Goal: Task Accomplishment & Management: Manage account settings

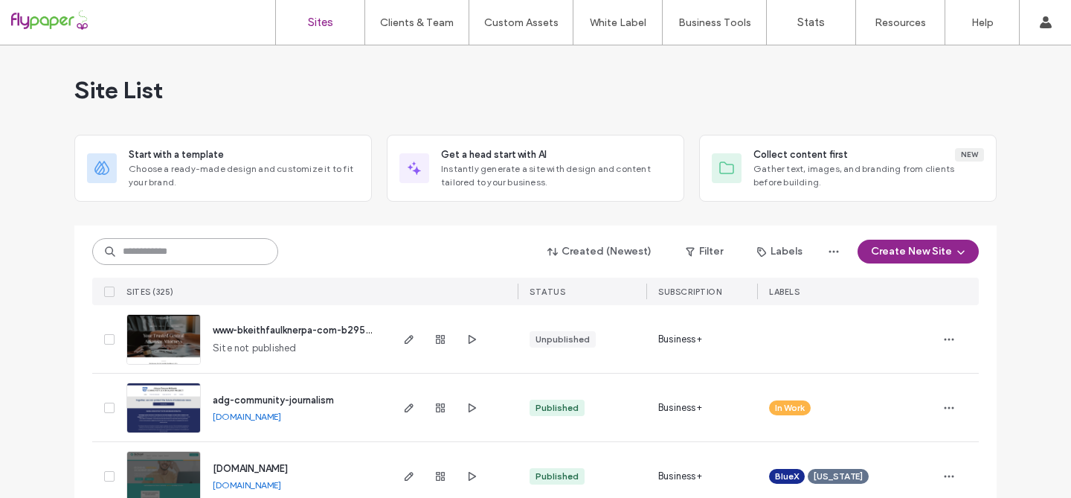
click at [197, 252] on input at bounding box center [185, 251] width 186 height 27
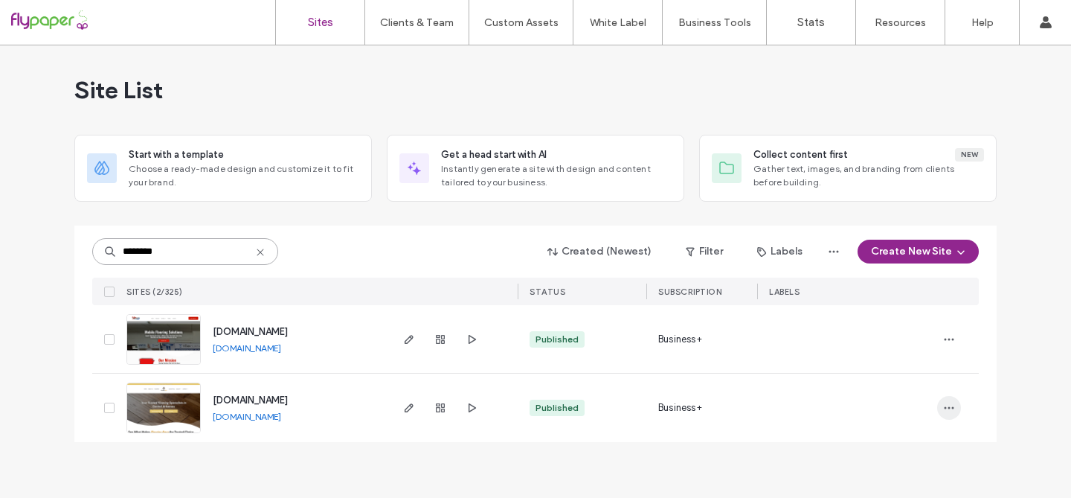
type input "********"
click at [950, 408] on icon "button" at bounding box center [949, 408] width 12 height 12
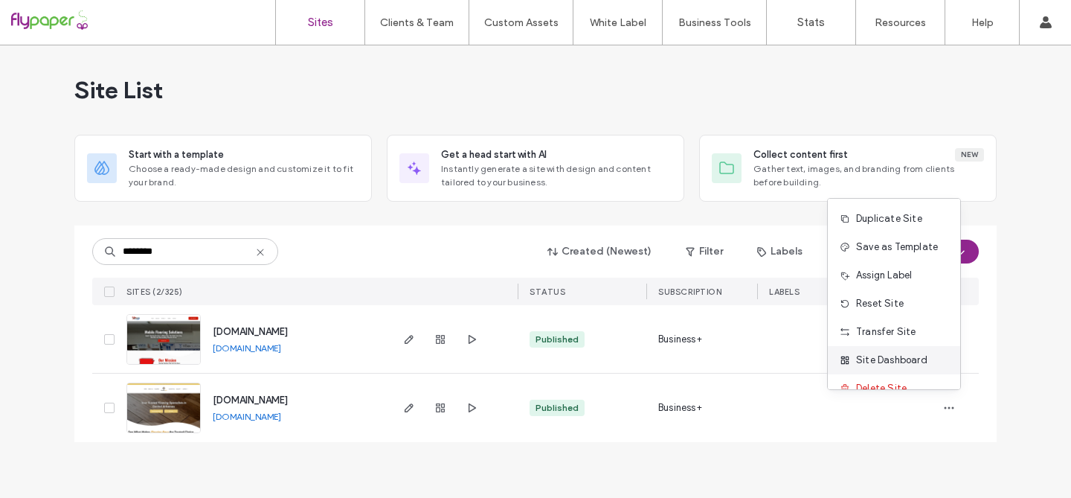
click at [919, 364] on span "Site Dashboard" at bounding box center [891, 360] width 71 height 15
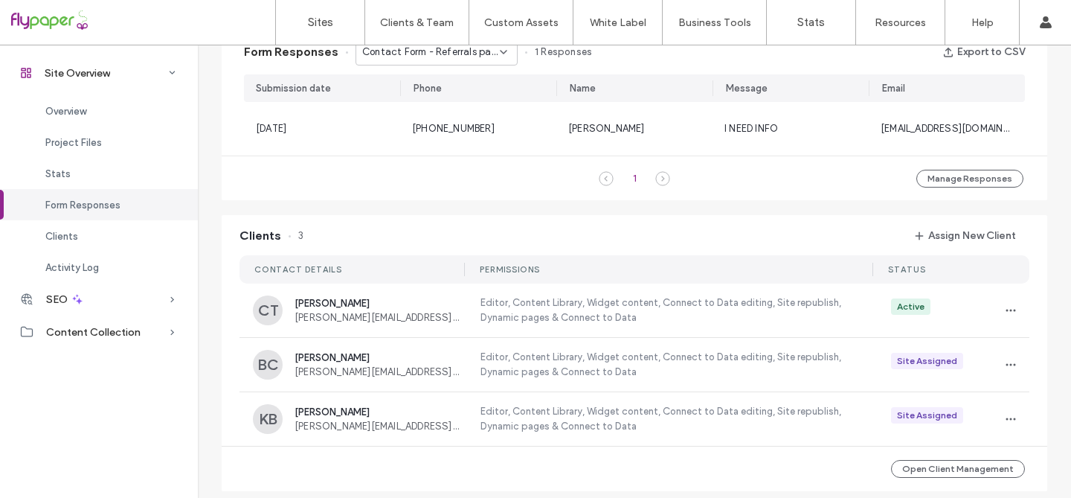
scroll to position [972, 0]
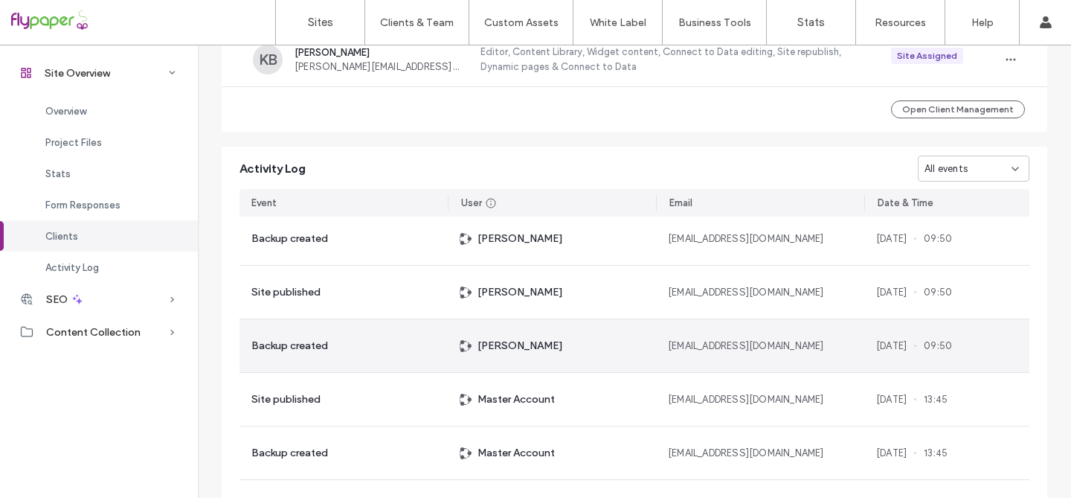
scroll to position [408, 0]
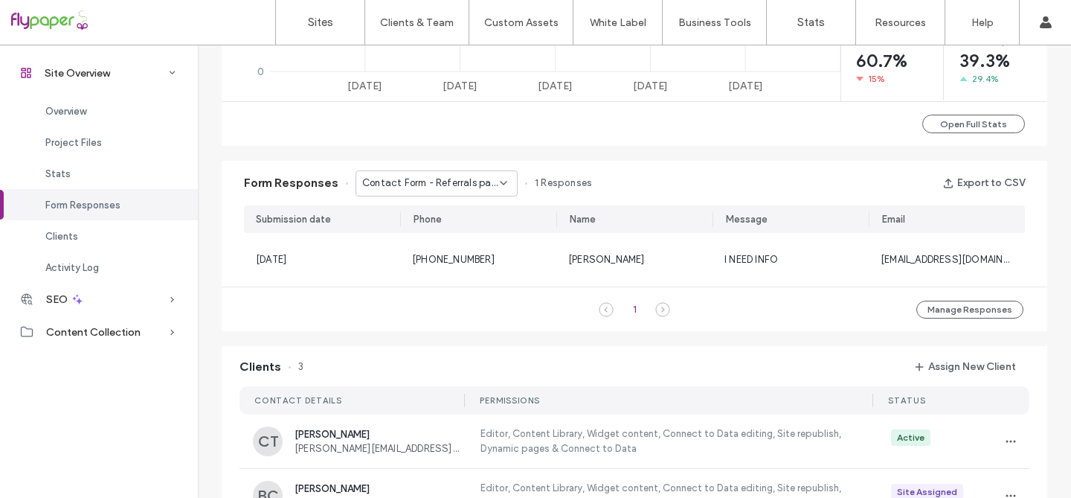
scroll to position [841, 0]
click at [934, 306] on button "Manage Responses" at bounding box center [970, 309] width 107 height 18
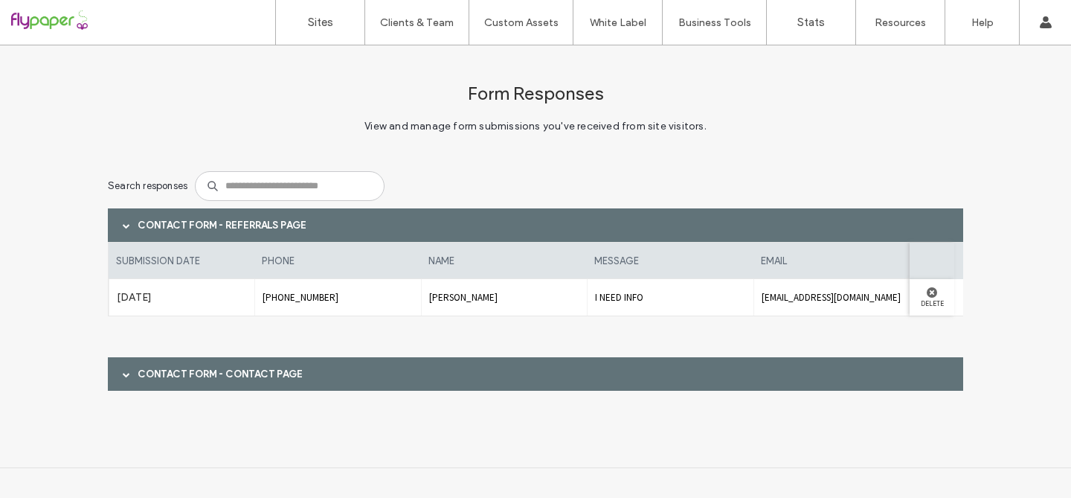
click at [123, 374] on span at bounding box center [126, 373] width 7 height 7
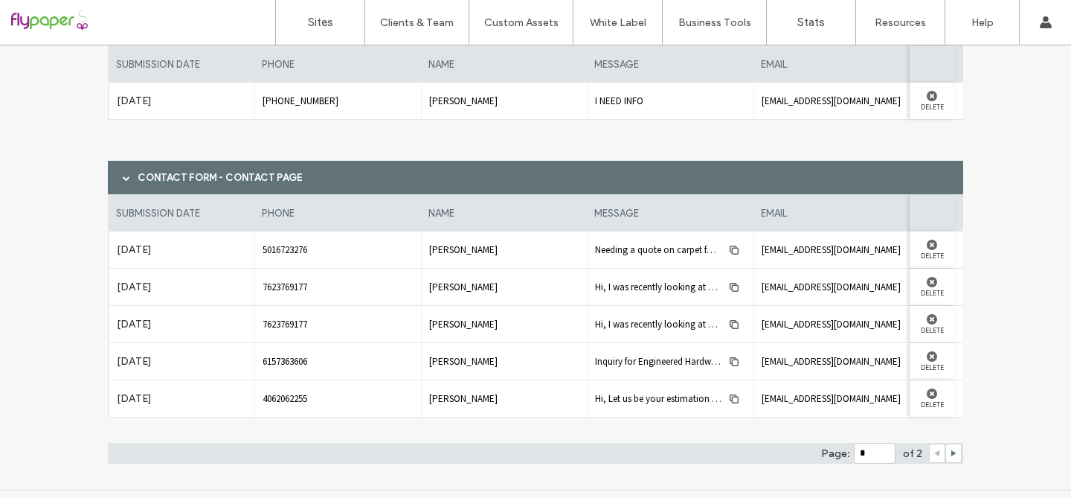
scroll to position [204, 0]
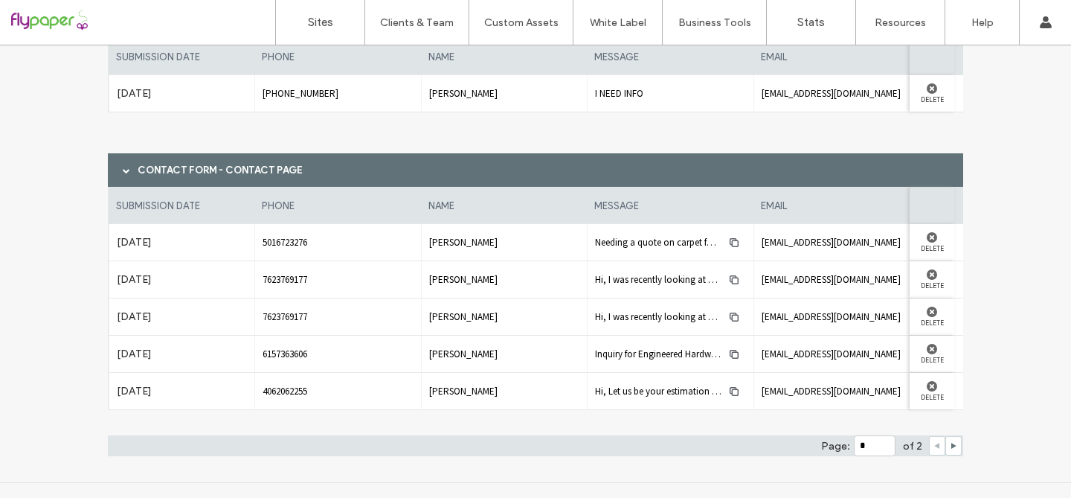
click at [122, 374] on div "May 16th 2025" at bounding box center [182, 391] width 146 height 36
click at [927, 310] on use at bounding box center [932, 311] width 10 height 10
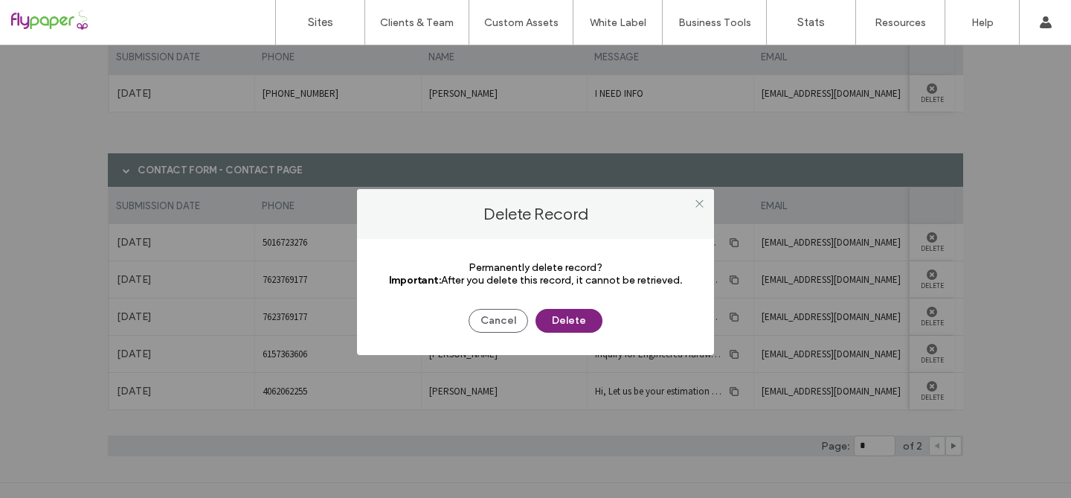
click at [553, 330] on button "Delete" at bounding box center [569, 321] width 67 height 24
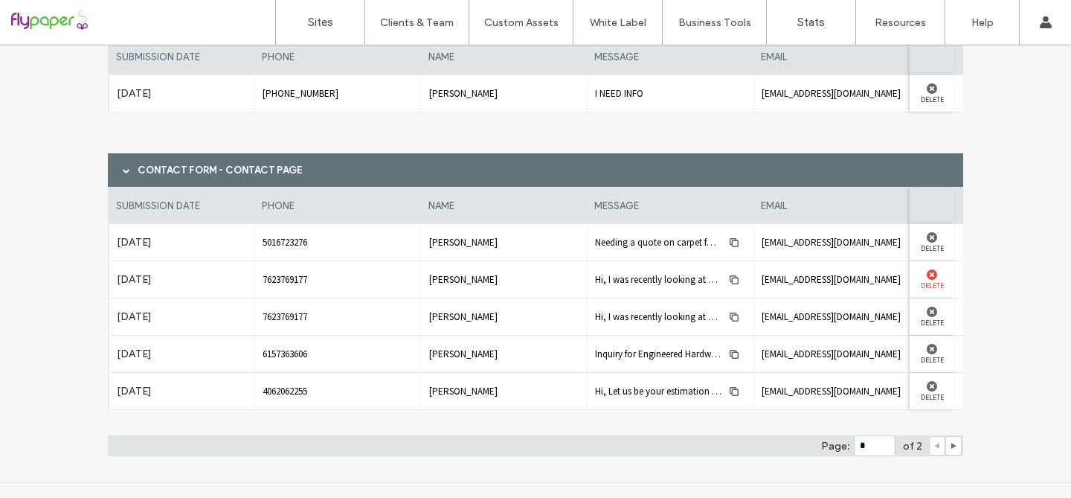
click at [929, 273] on use at bounding box center [932, 274] width 10 height 10
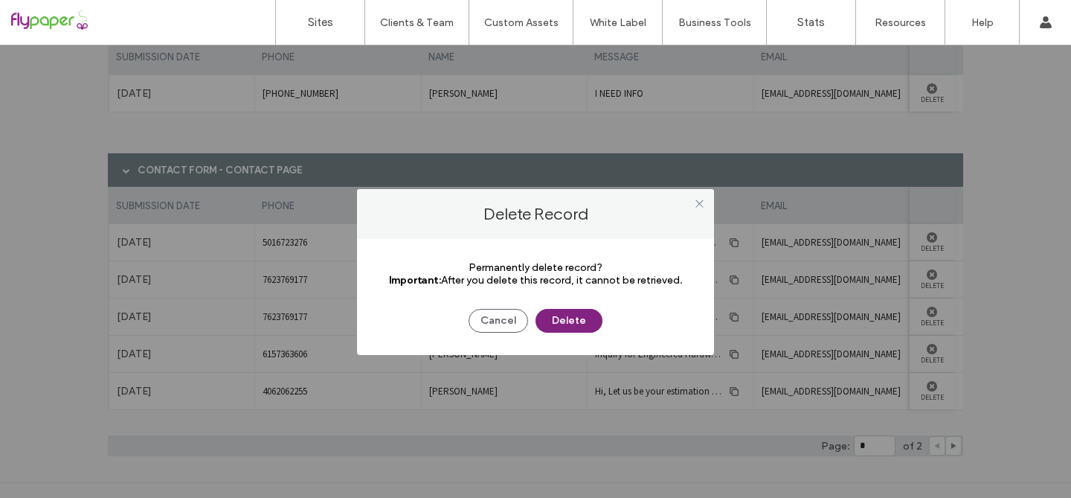
click at [582, 329] on button "Delete" at bounding box center [569, 321] width 67 height 24
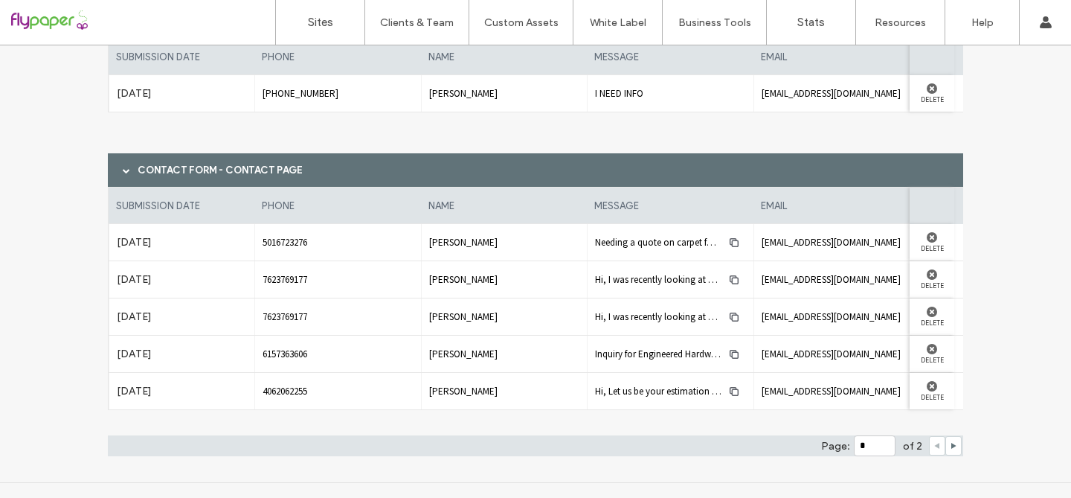
scroll to position [0, 0]
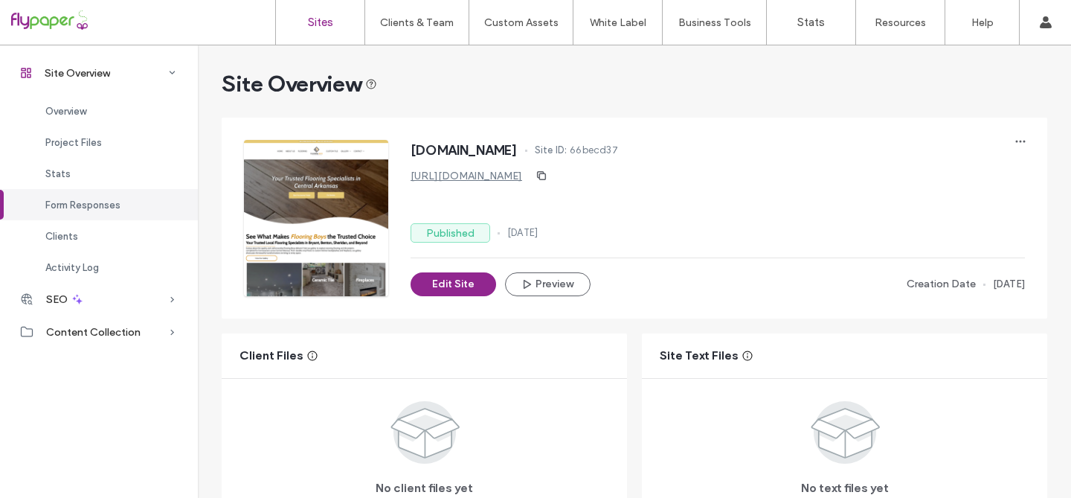
scroll to position [948, 0]
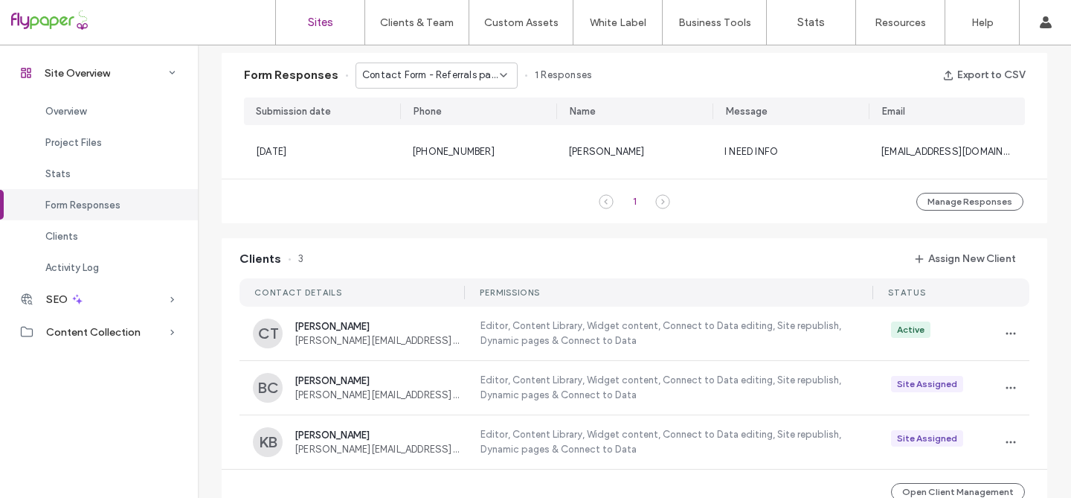
click at [303, 34] on link "Sites" at bounding box center [320, 22] width 89 height 45
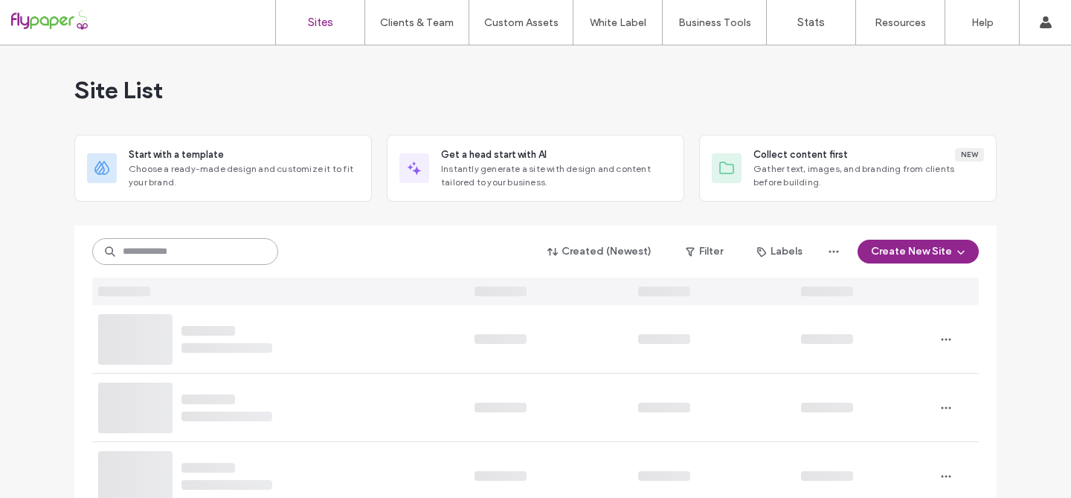
click at [173, 253] on input at bounding box center [185, 251] width 186 height 27
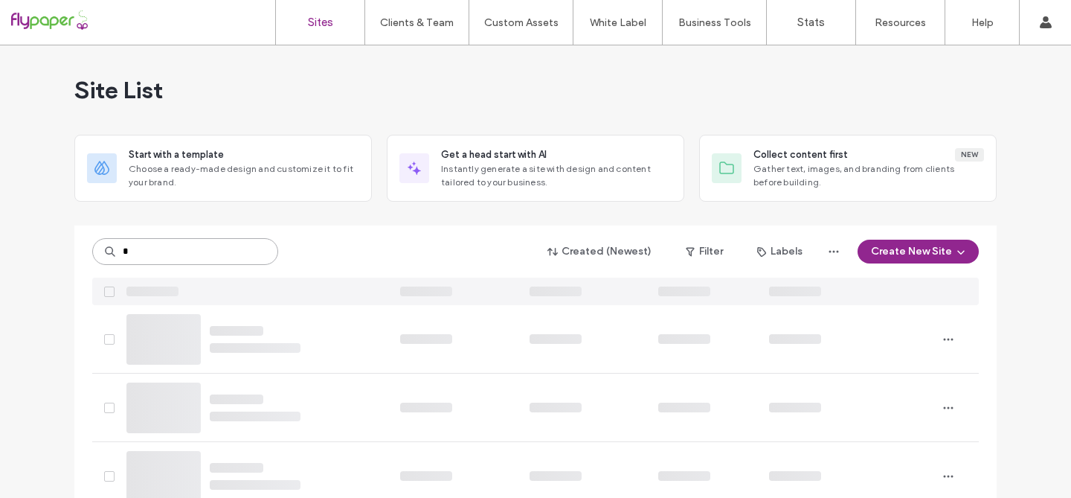
type input "*"
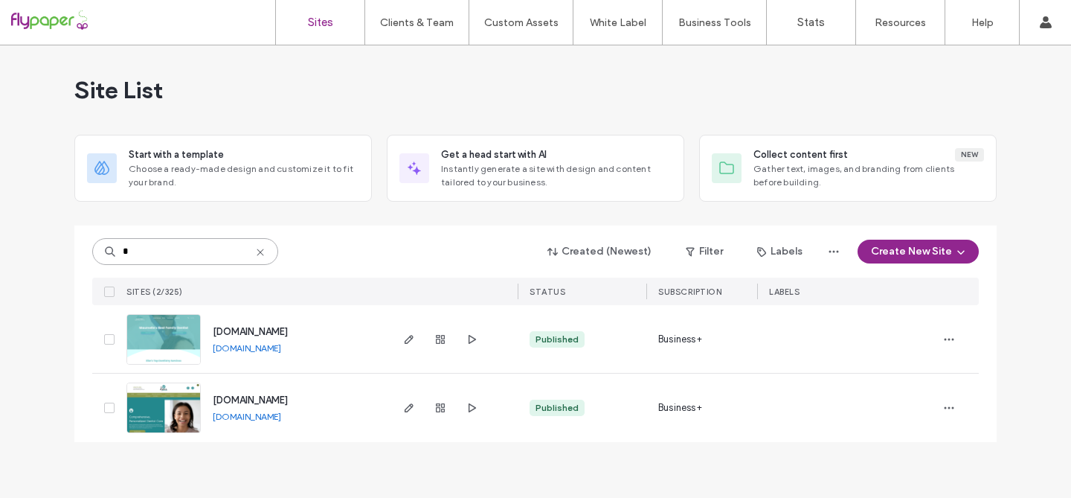
type input "*"
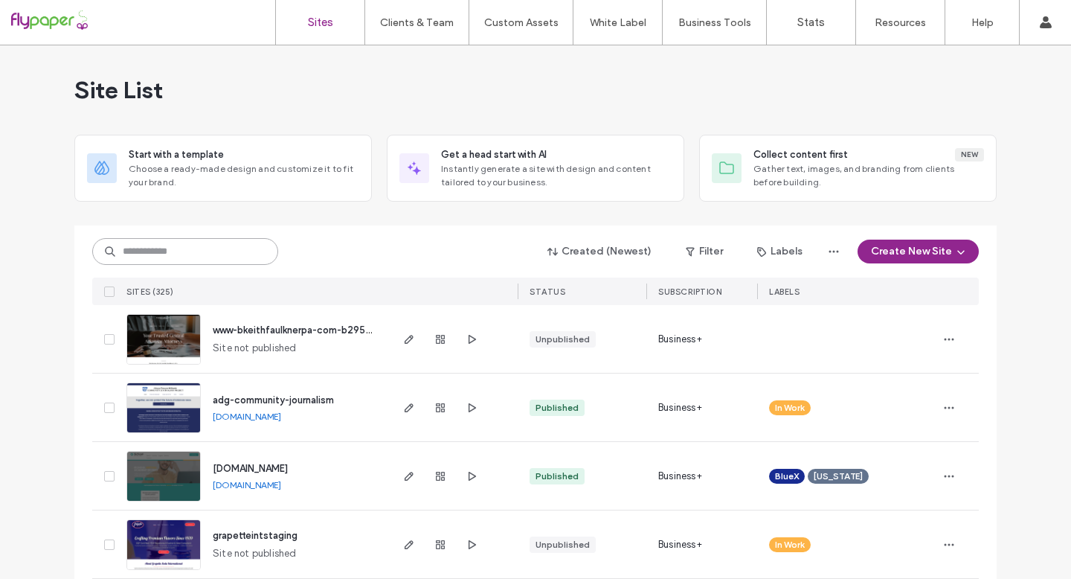
click at [160, 253] on input at bounding box center [185, 251] width 186 height 27
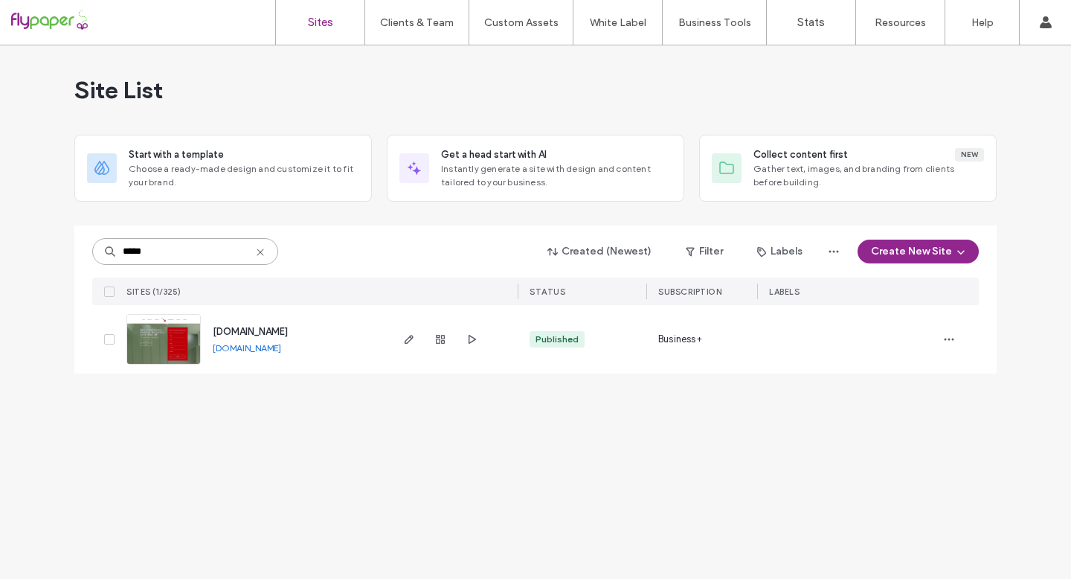
type input "*****"
click at [238, 325] on div "www.metromaintainers.com" at bounding box center [250, 331] width 75 height 15
click at [238, 332] on span "www.metromaintainers.com" at bounding box center [250, 331] width 75 height 11
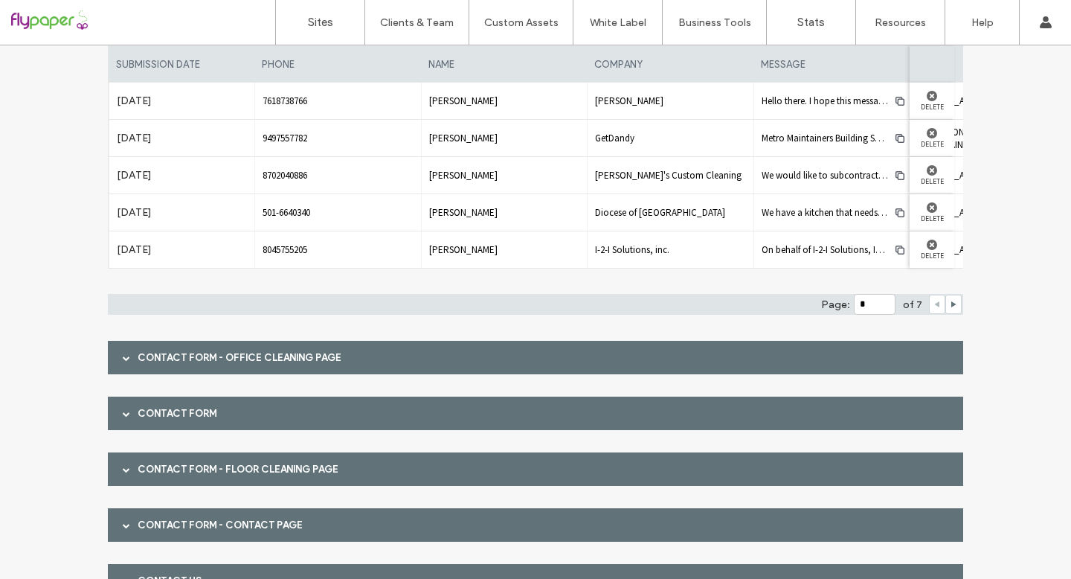
scroll to position [215, 0]
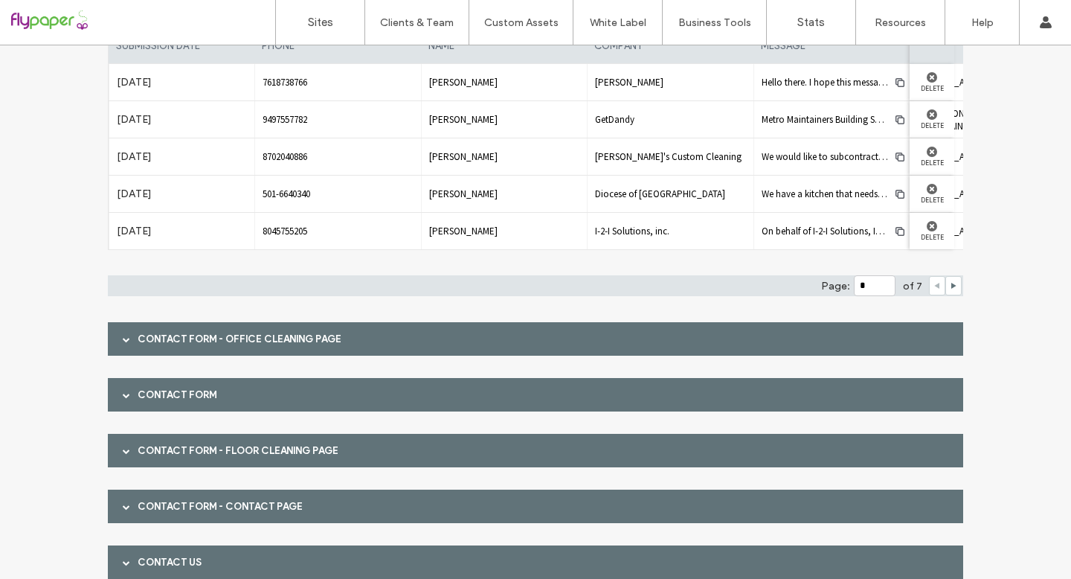
click at [123, 336] on span at bounding box center [126, 339] width 7 height 7
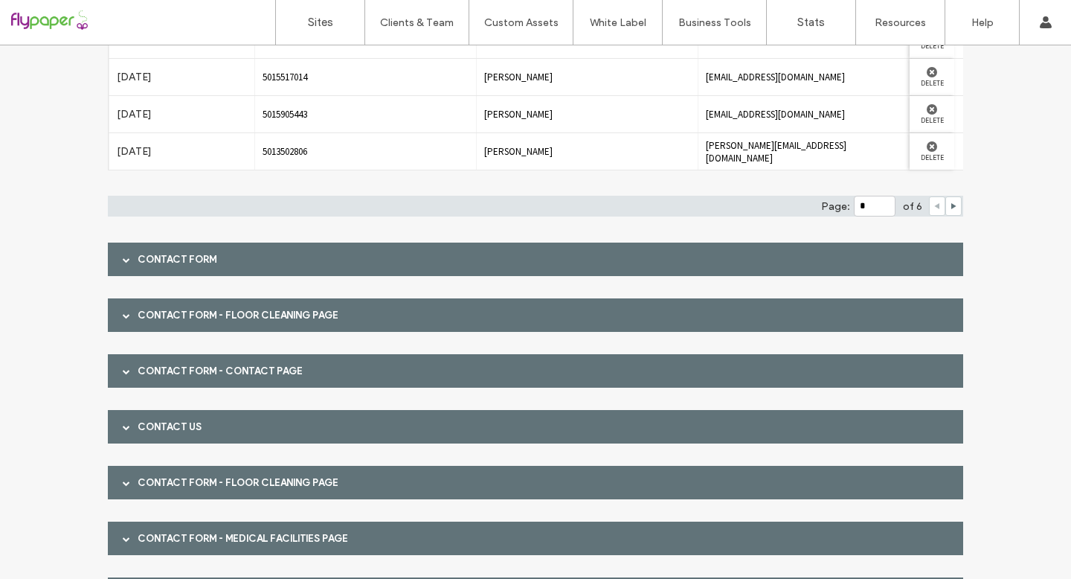
scroll to position [632, 0]
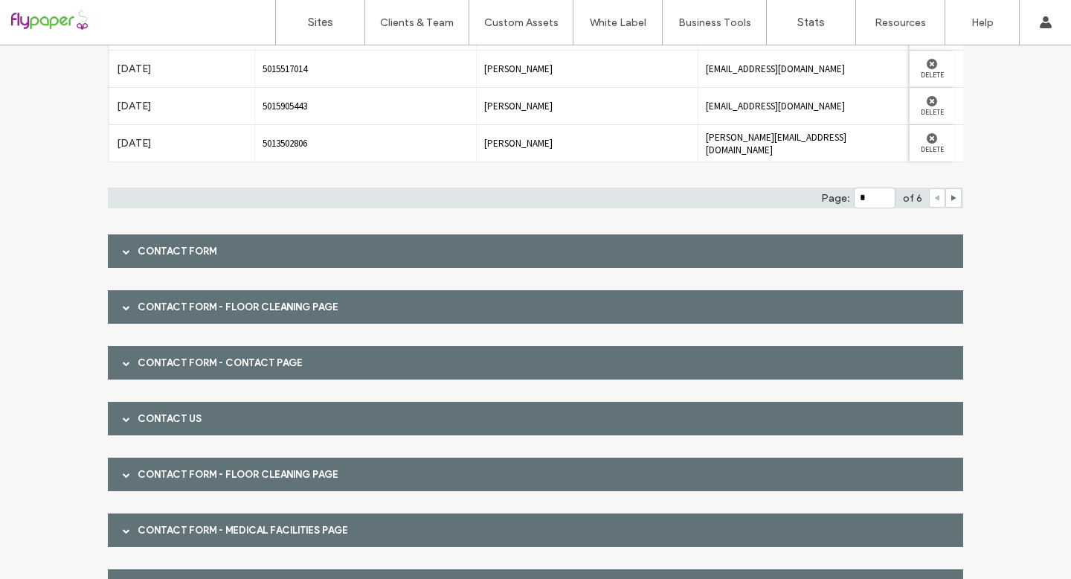
click at [125, 255] on div at bounding box center [126, 251] width 22 height 26
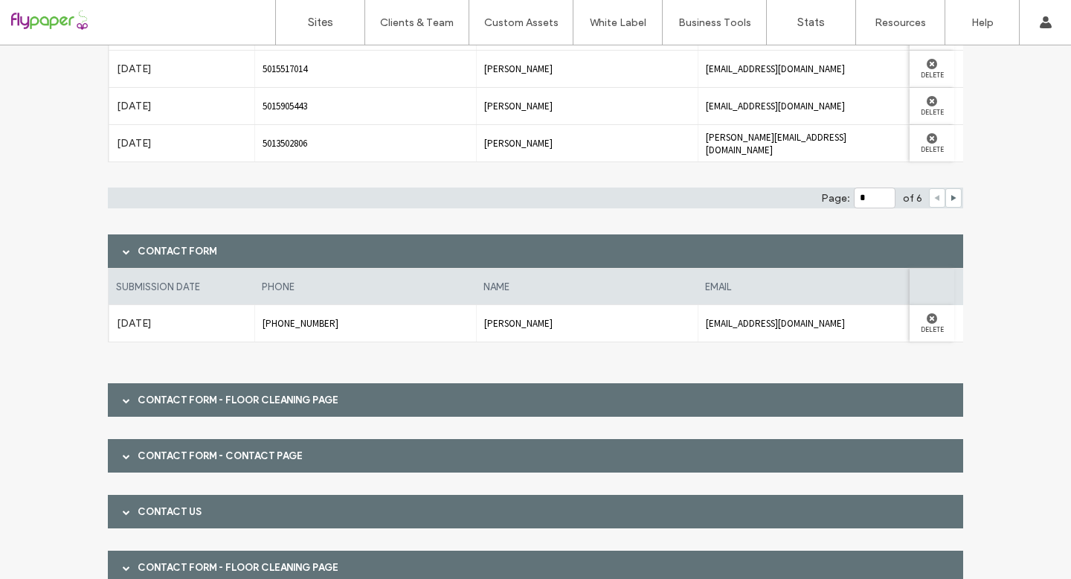
click at [123, 395] on span at bounding box center [126, 400] width 7 height 26
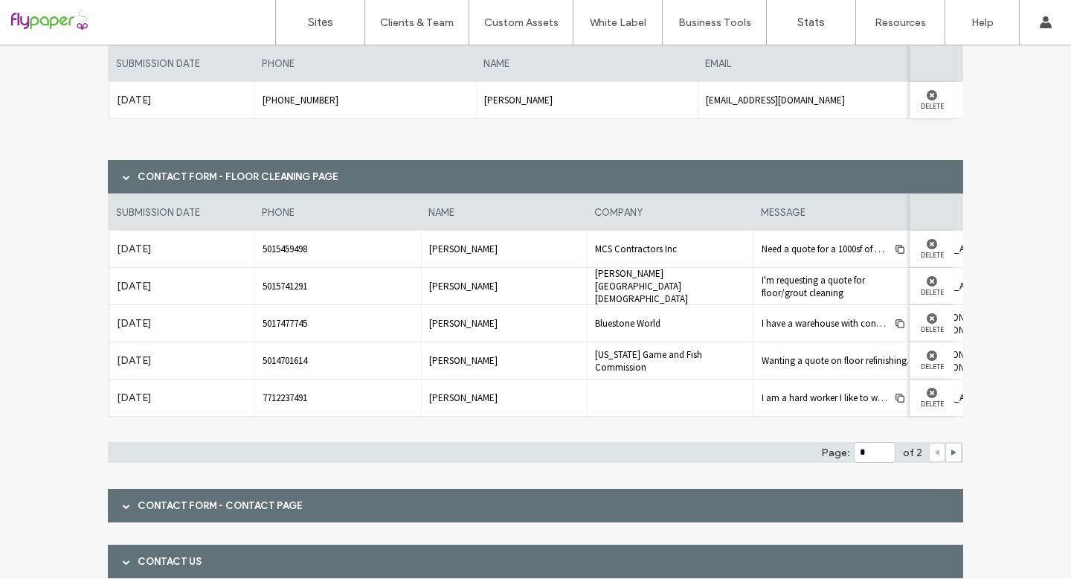
scroll to position [858, 0]
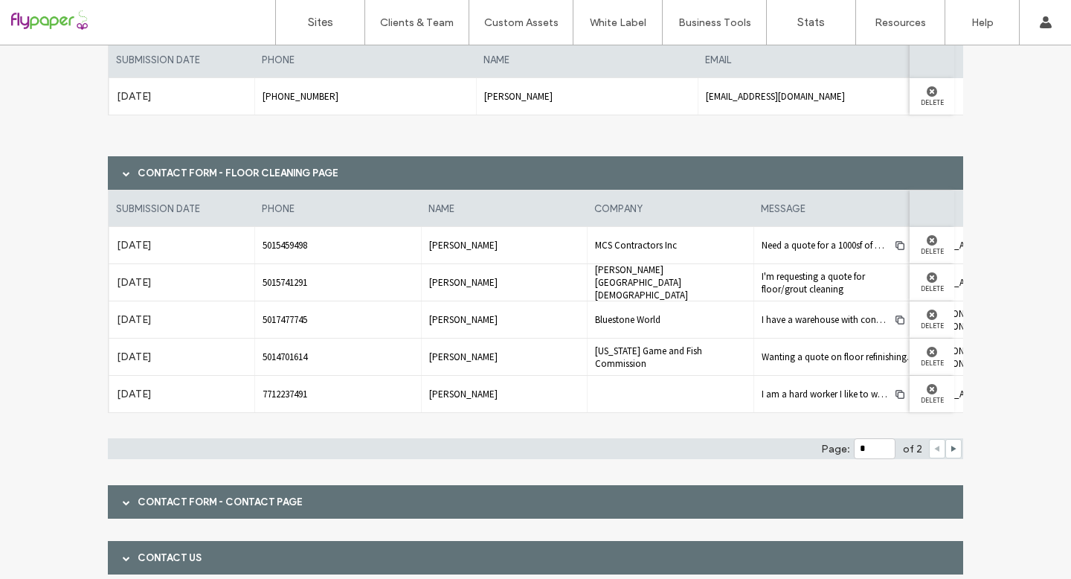
click at [115, 504] on div at bounding box center [126, 502] width 22 height 26
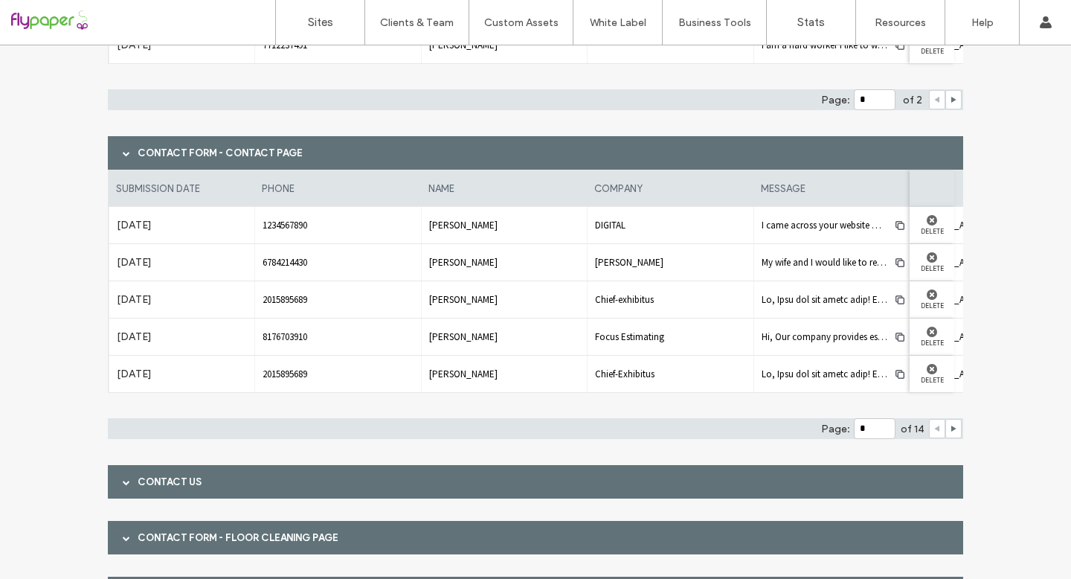
scroll to position [1209, 0]
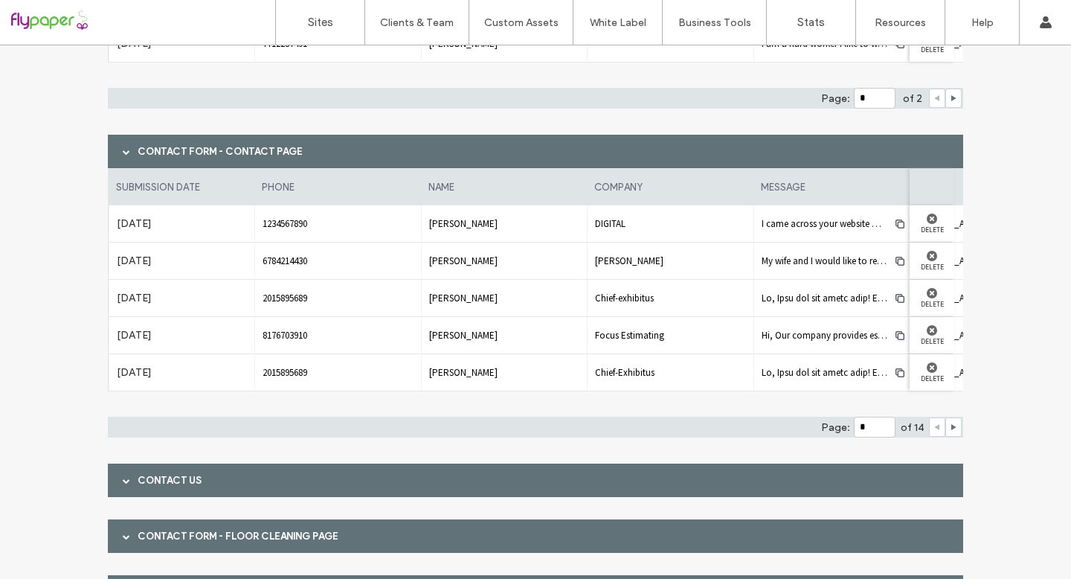
click at [115, 475] on div at bounding box center [126, 480] width 22 height 26
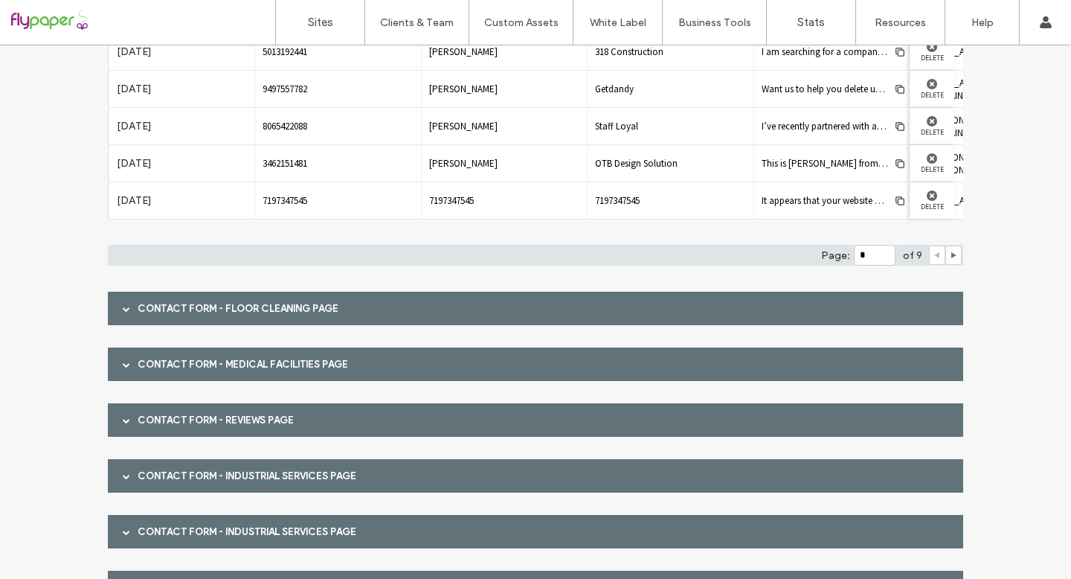
scroll to position [1710, 0]
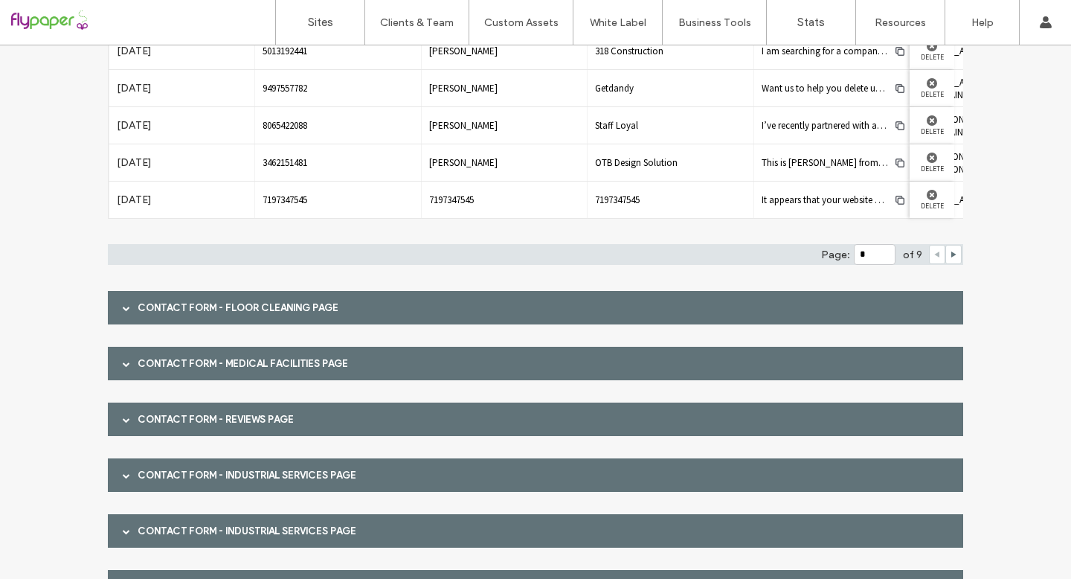
click at [123, 308] on span at bounding box center [126, 307] width 7 height 7
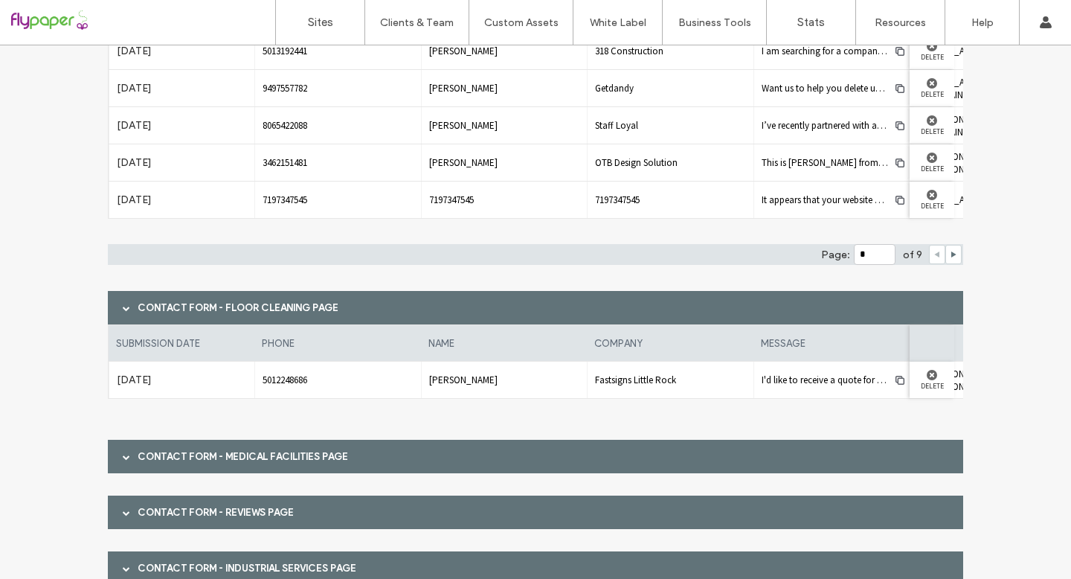
click at [115, 466] on div at bounding box center [126, 456] width 22 height 26
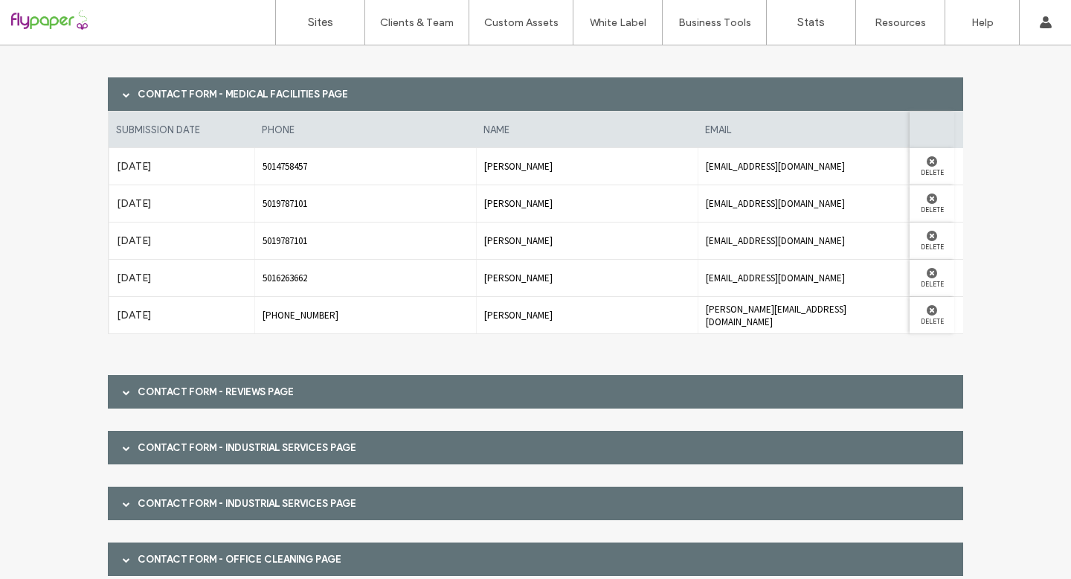
scroll to position [2081, 0]
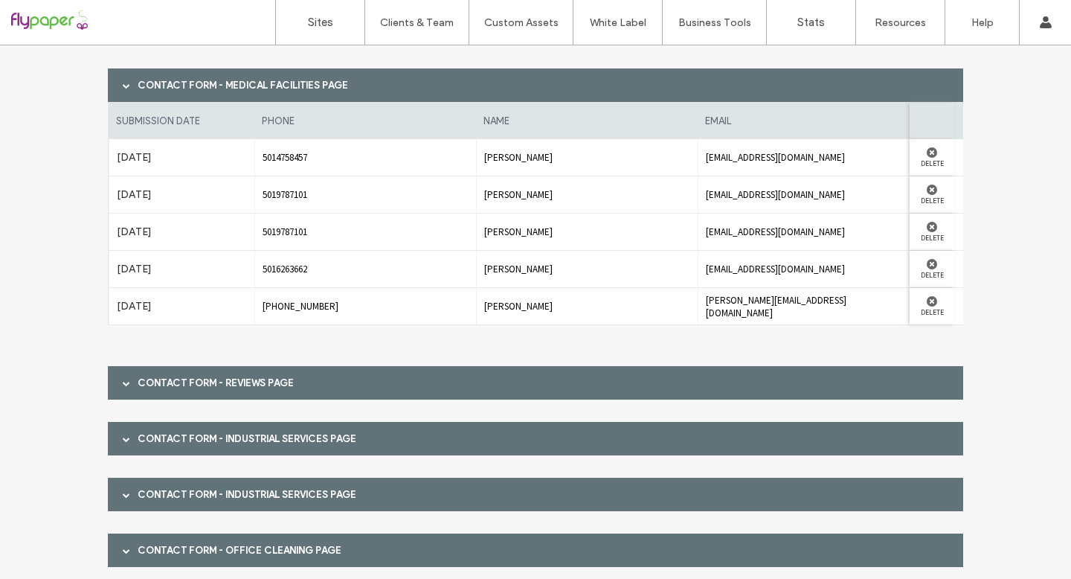
click at [123, 386] on span at bounding box center [126, 383] width 7 height 26
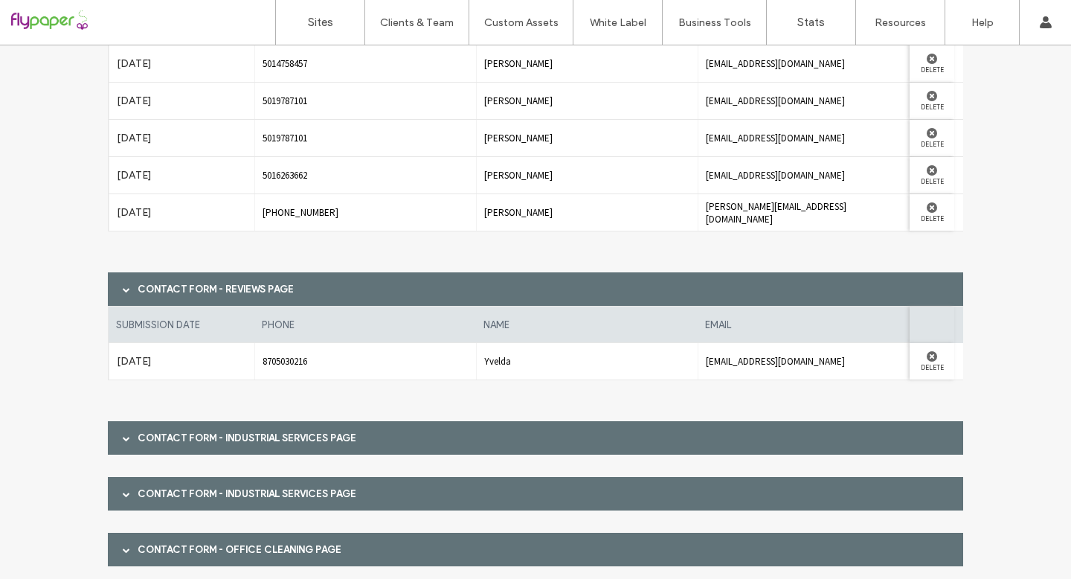
scroll to position [2176, 0]
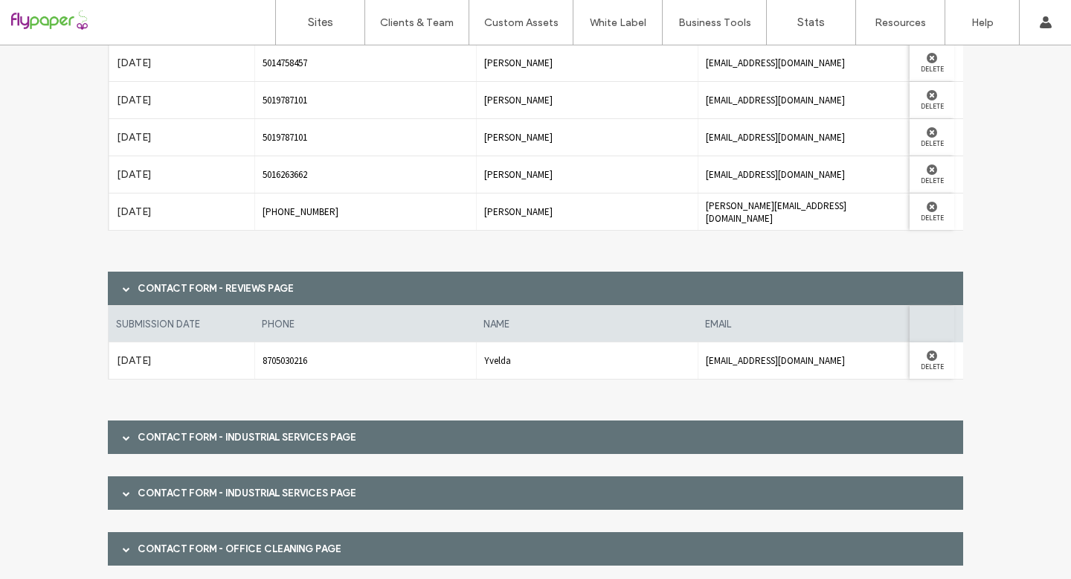
click at [123, 440] on span at bounding box center [126, 437] width 7 height 7
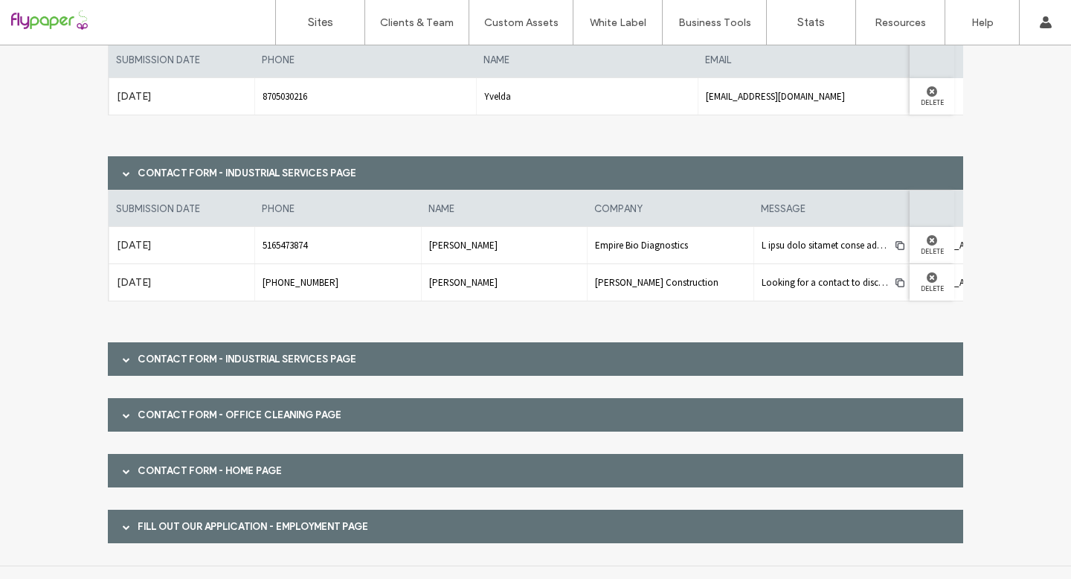
scroll to position [2457, 0]
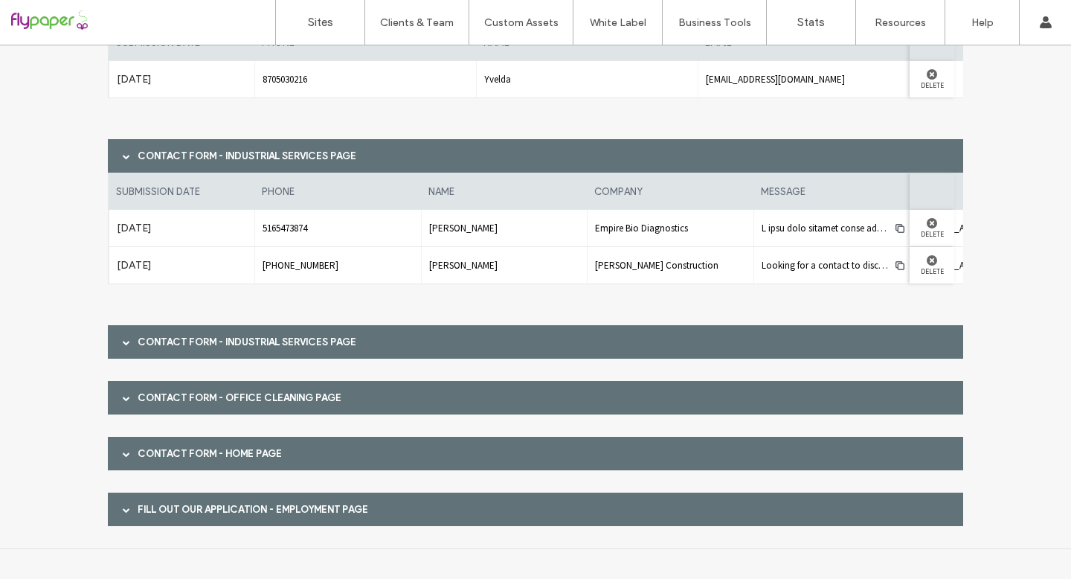
click at [117, 341] on div at bounding box center [126, 342] width 22 height 26
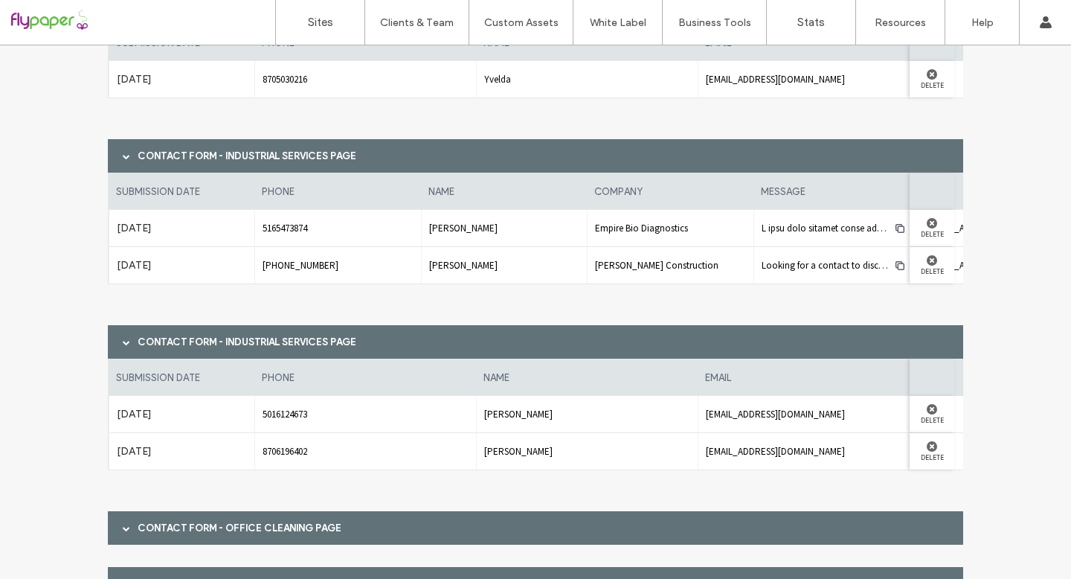
click at [115, 539] on div at bounding box center [126, 528] width 22 height 26
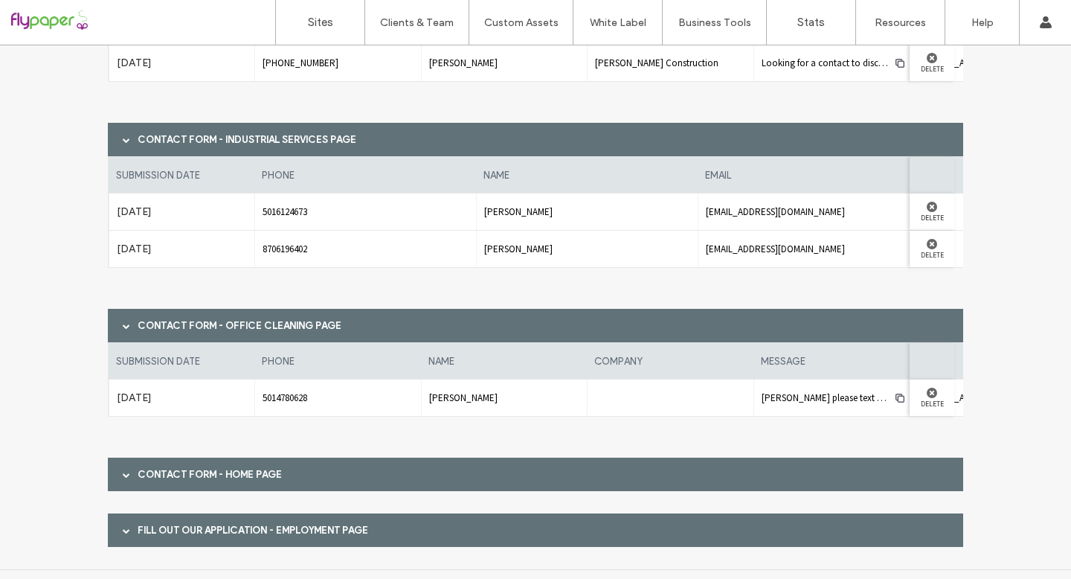
scroll to position [2680, 0]
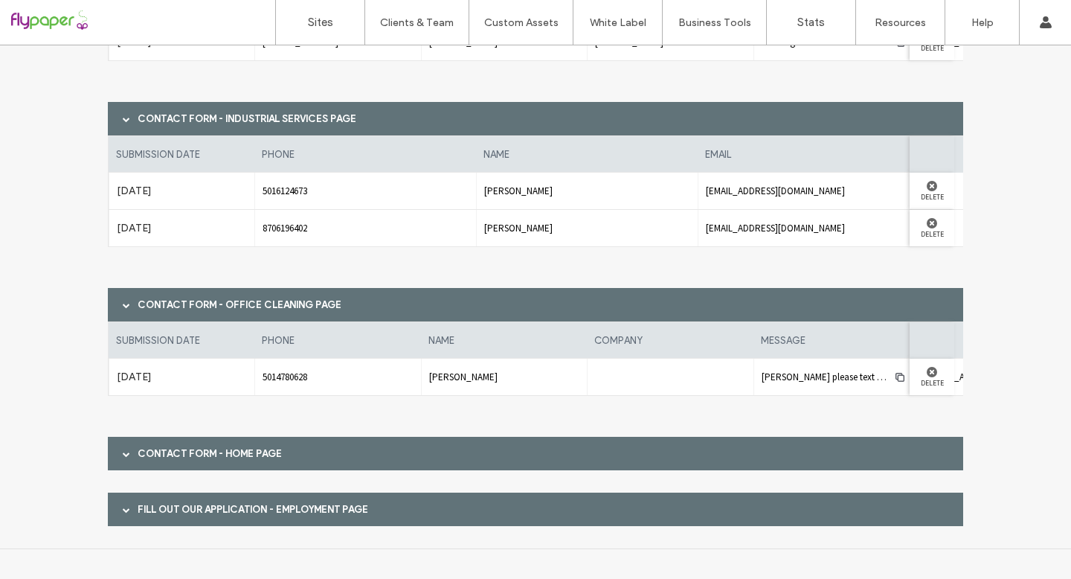
click at [115, 301] on div at bounding box center [126, 305] width 22 height 26
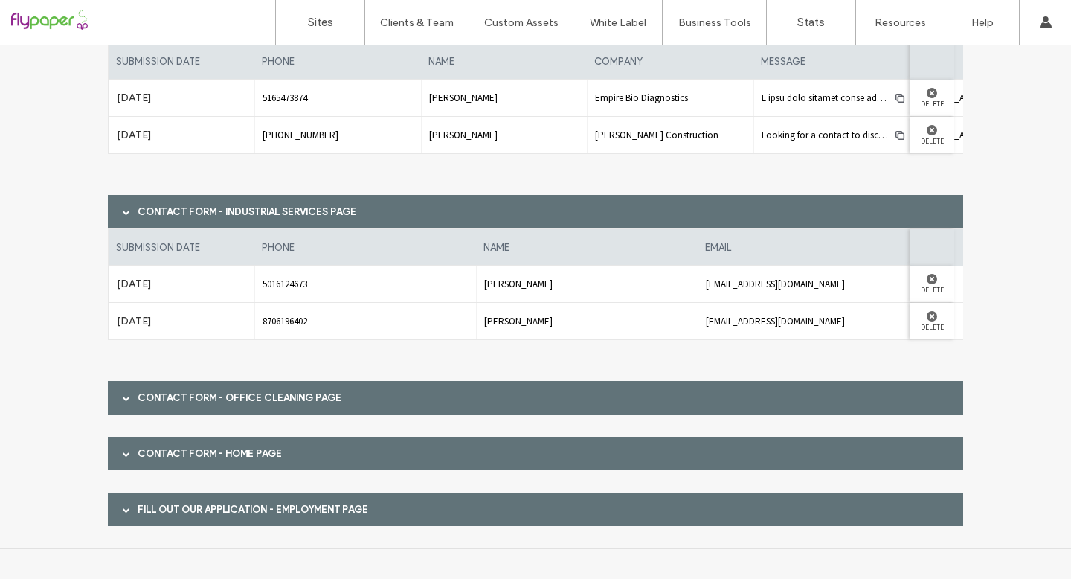
scroll to position [2587, 0]
click at [115, 402] on div at bounding box center [126, 398] width 22 height 26
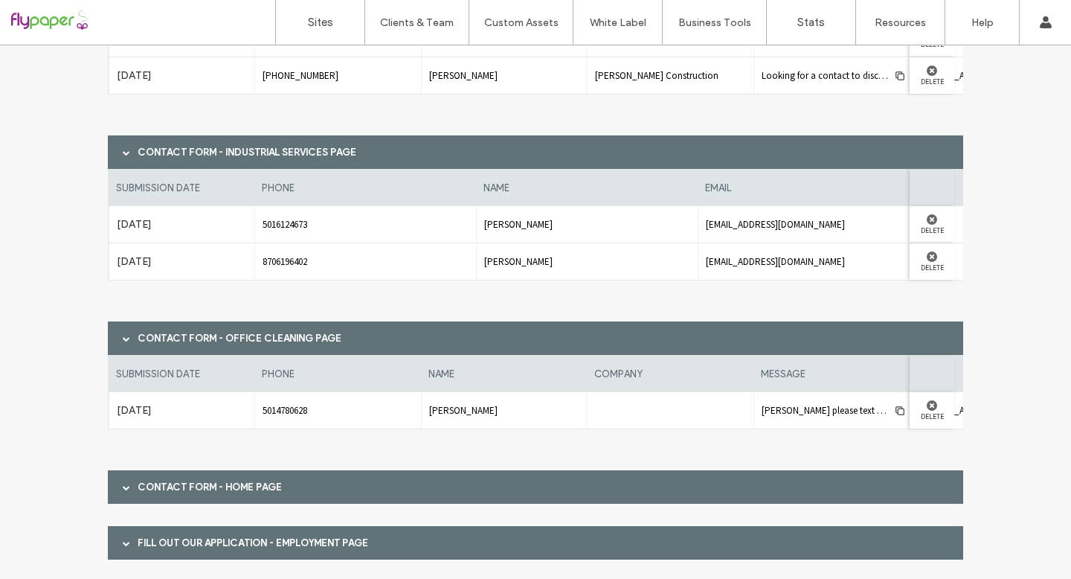
scroll to position [2680, 0]
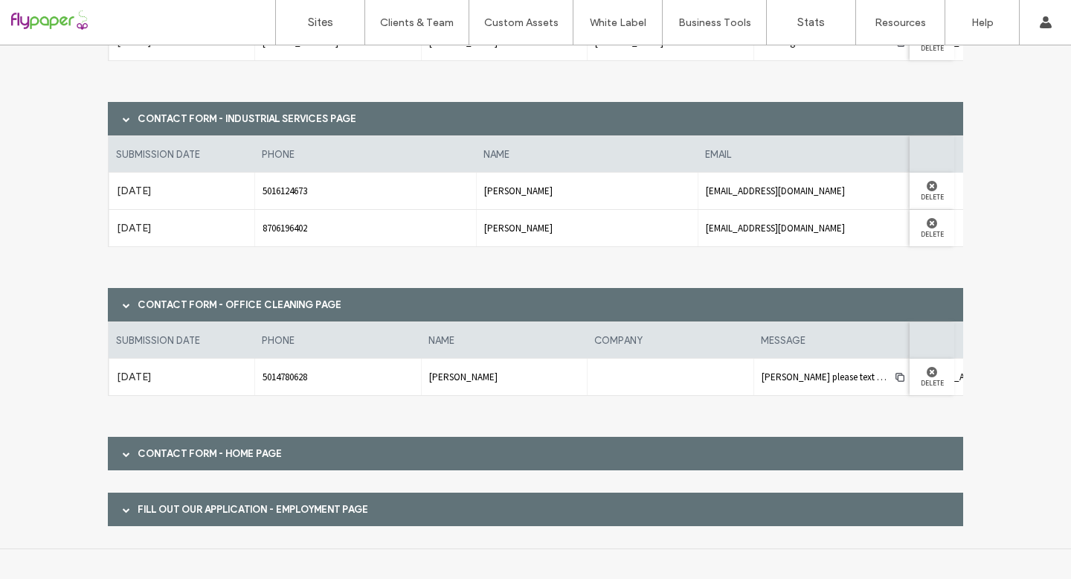
click at [115, 441] on div at bounding box center [126, 453] width 22 height 26
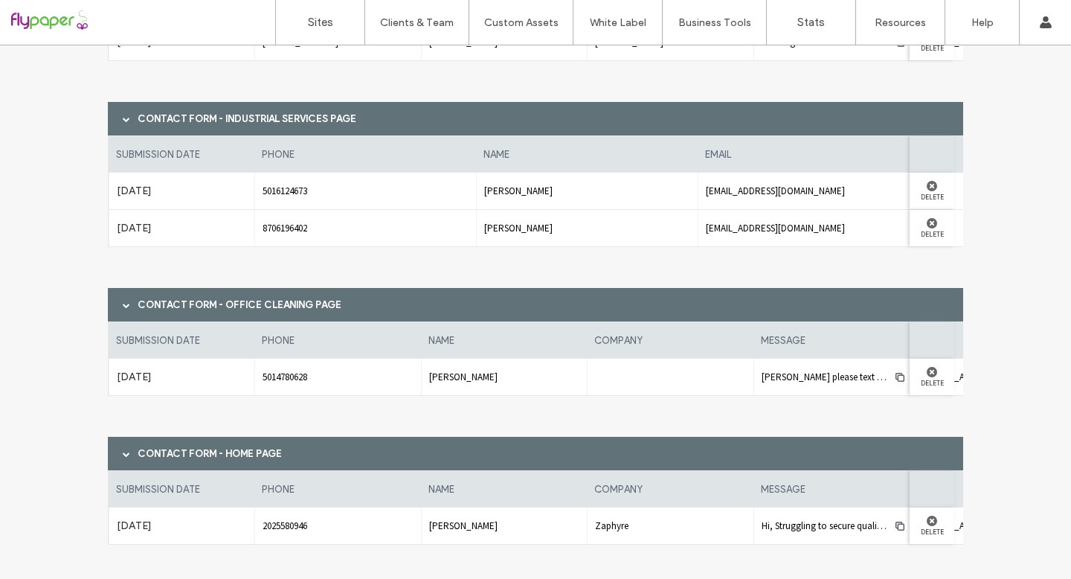
scroll to position [2773, 0]
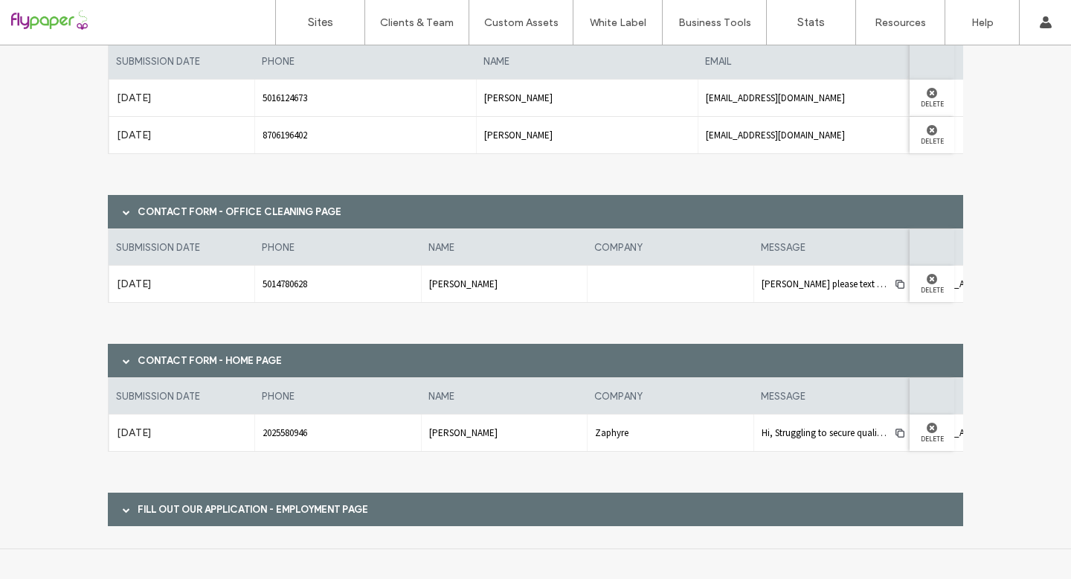
click at [123, 514] on span at bounding box center [126, 509] width 7 height 26
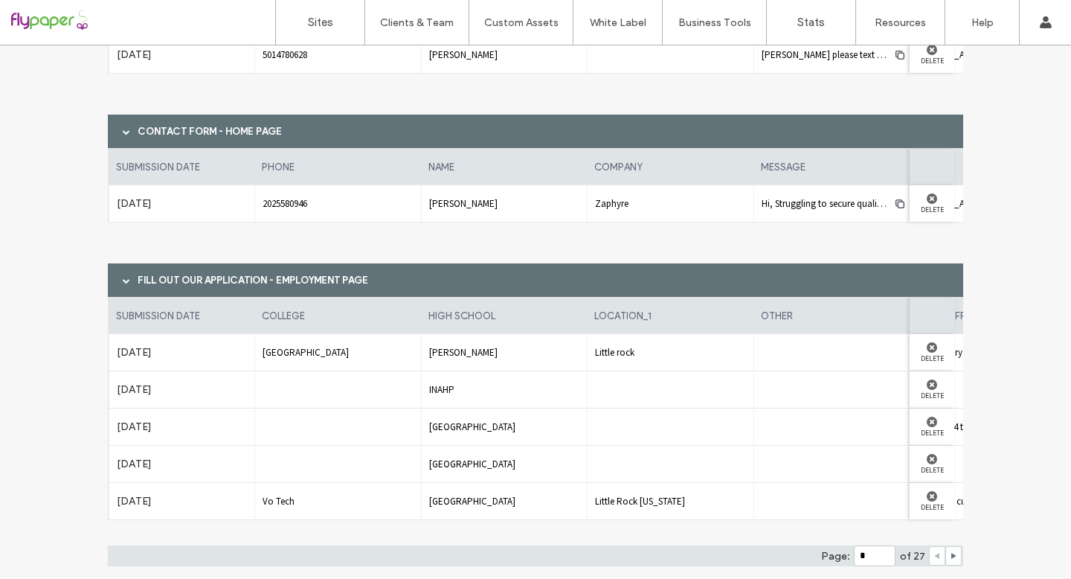
scroll to position [3005, 0]
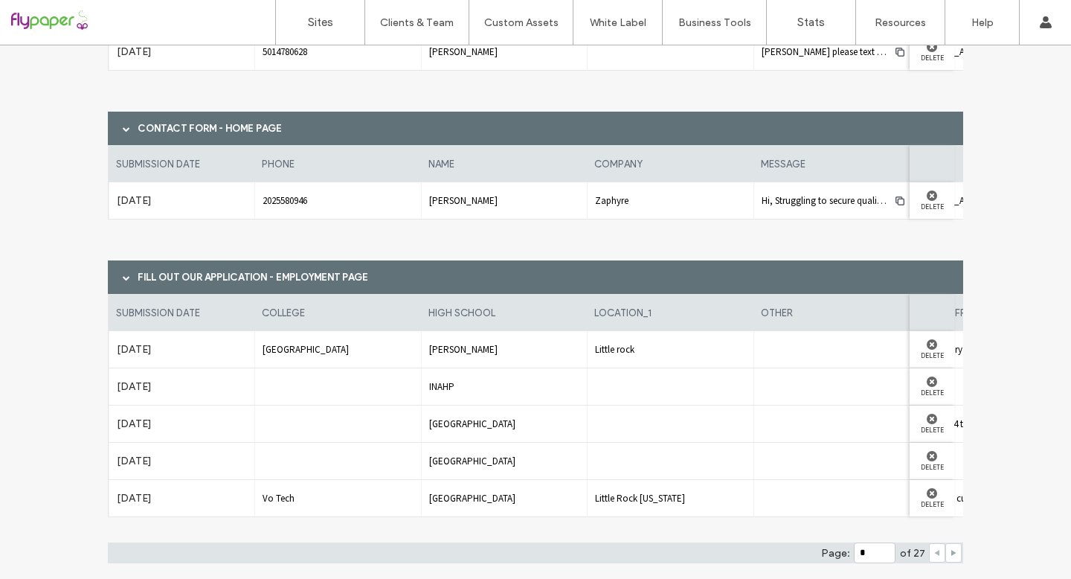
click at [950, 556] on span at bounding box center [953, 553] width 7 height 18
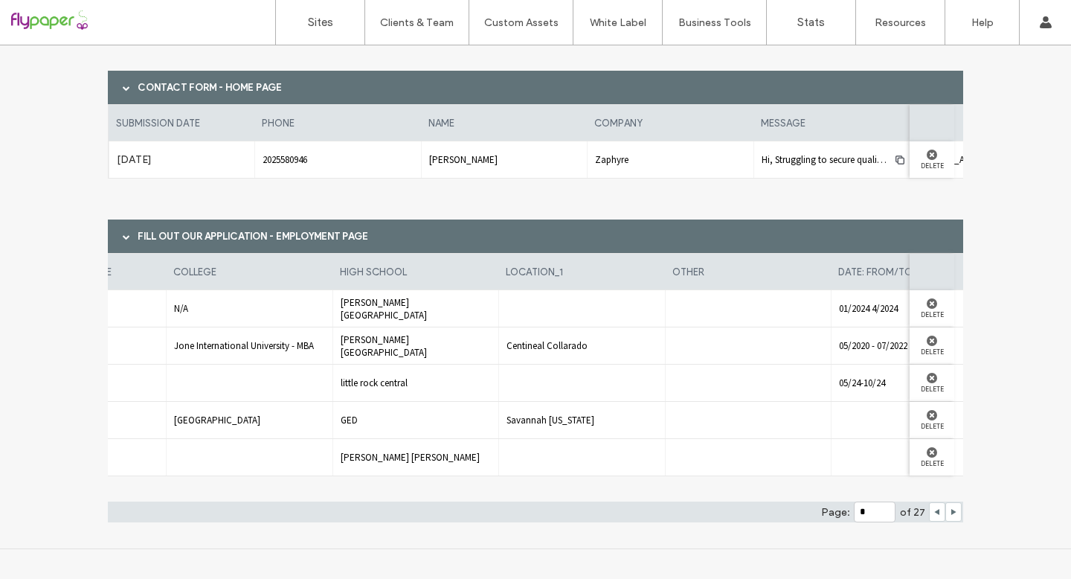
scroll to position [0, 0]
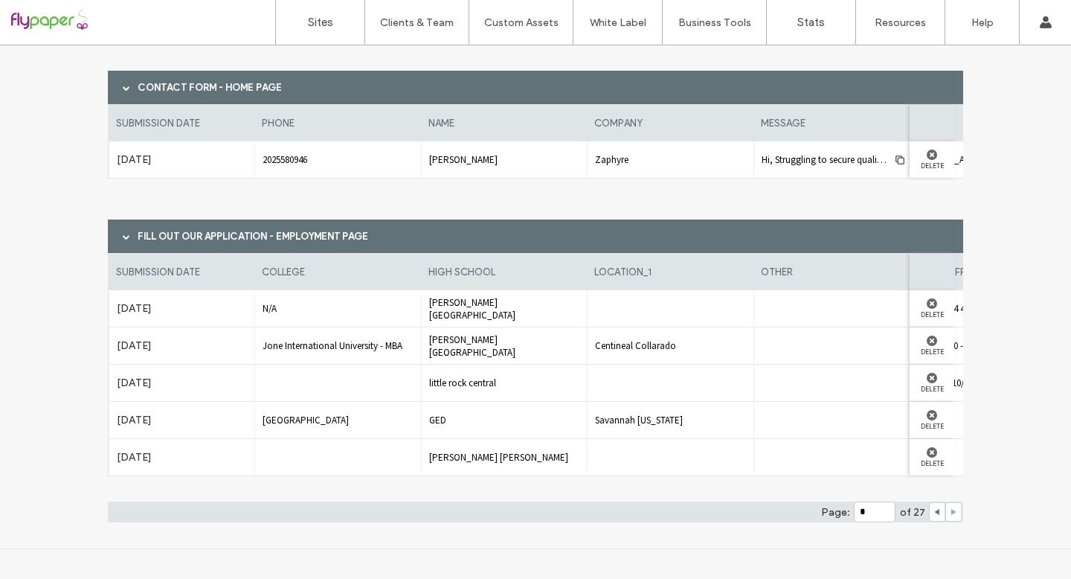
click at [950, 510] on icon at bounding box center [953, 511] width 7 height 7
type input "*"
